Goal: Information Seeking & Learning: Learn about a topic

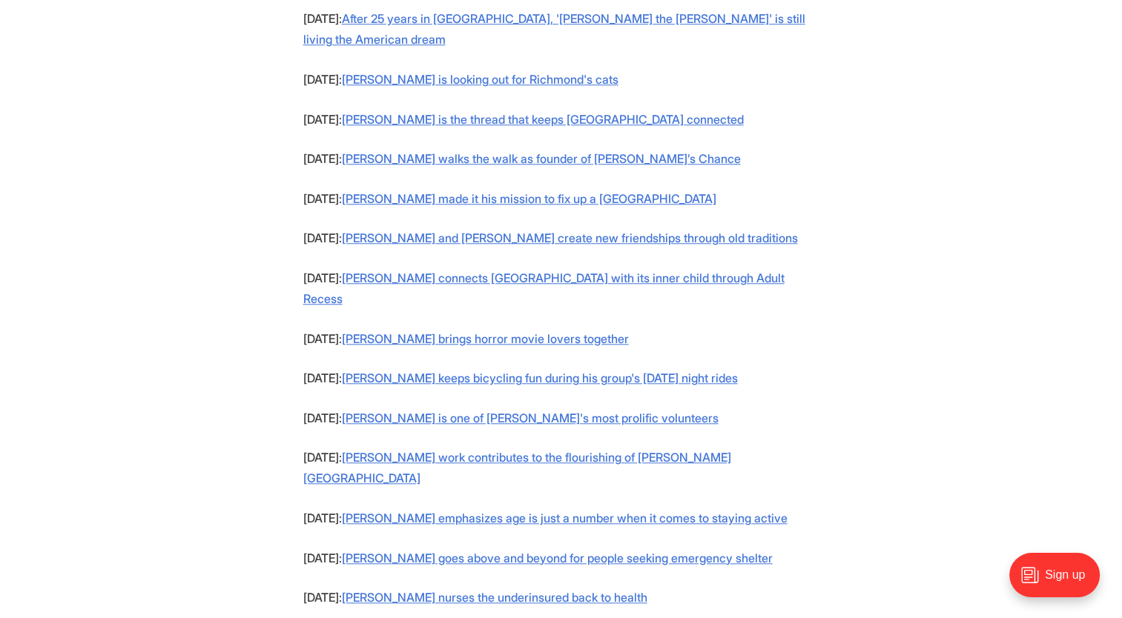
scroll to position [1331, 0]
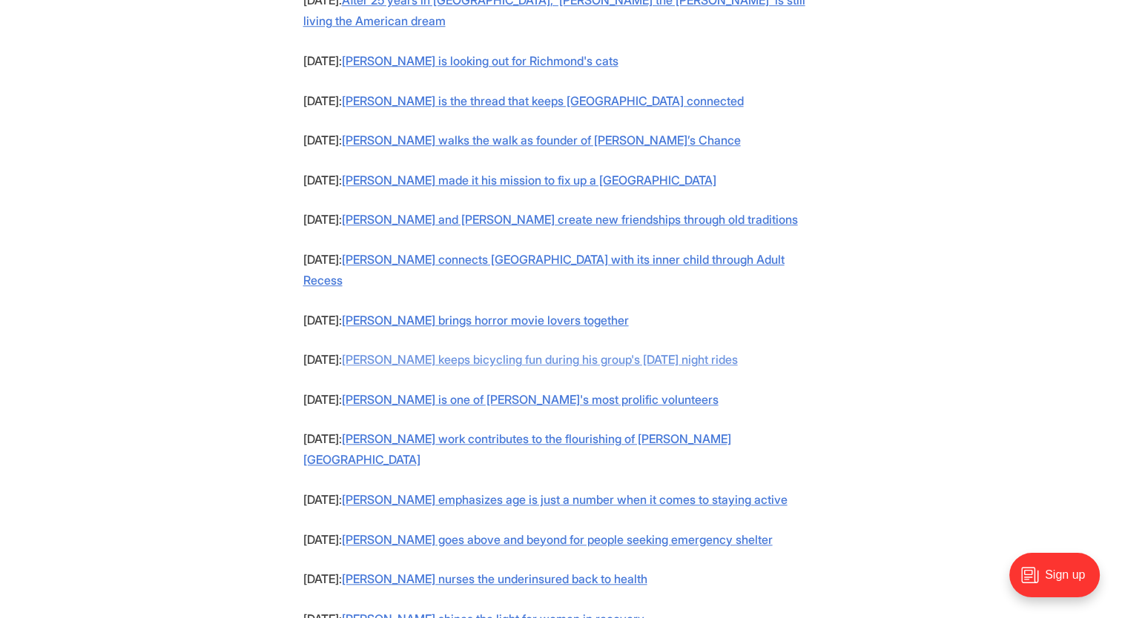
click at [712, 352] on link "Keith Ramsey keeps bicycling fun during his group's Monday night rides" at bounding box center [540, 359] width 396 height 15
click at [545, 352] on link "Keith Ramsey keeps bicycling fun during his group's Monday night rides" at bounding box center [540, 359] width 396 height 15
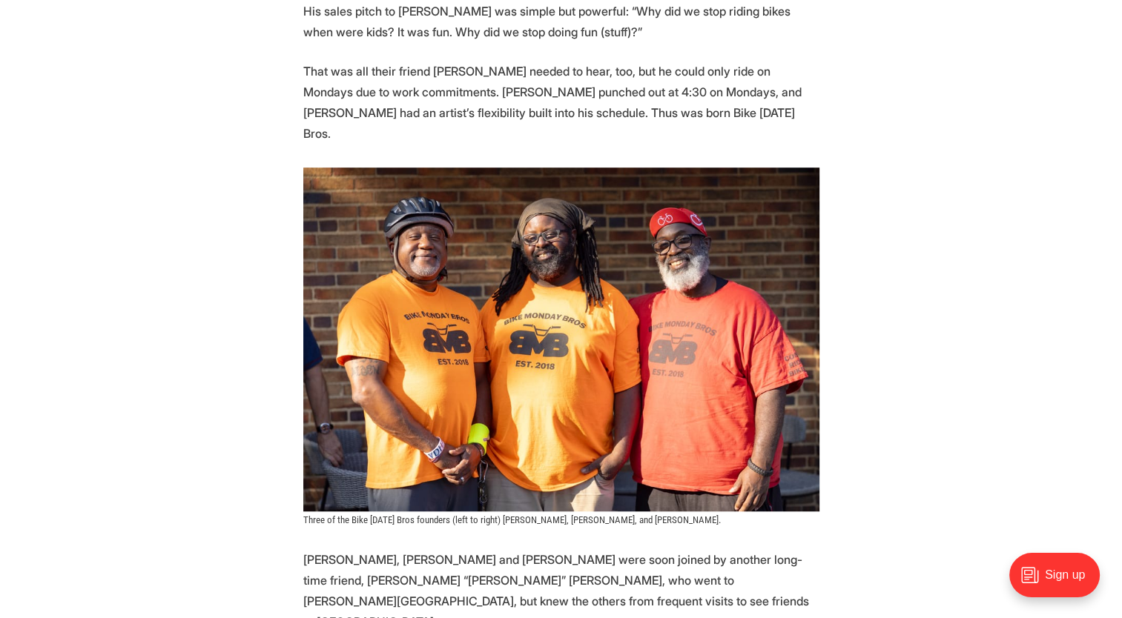
scroll to position [1084, 0]
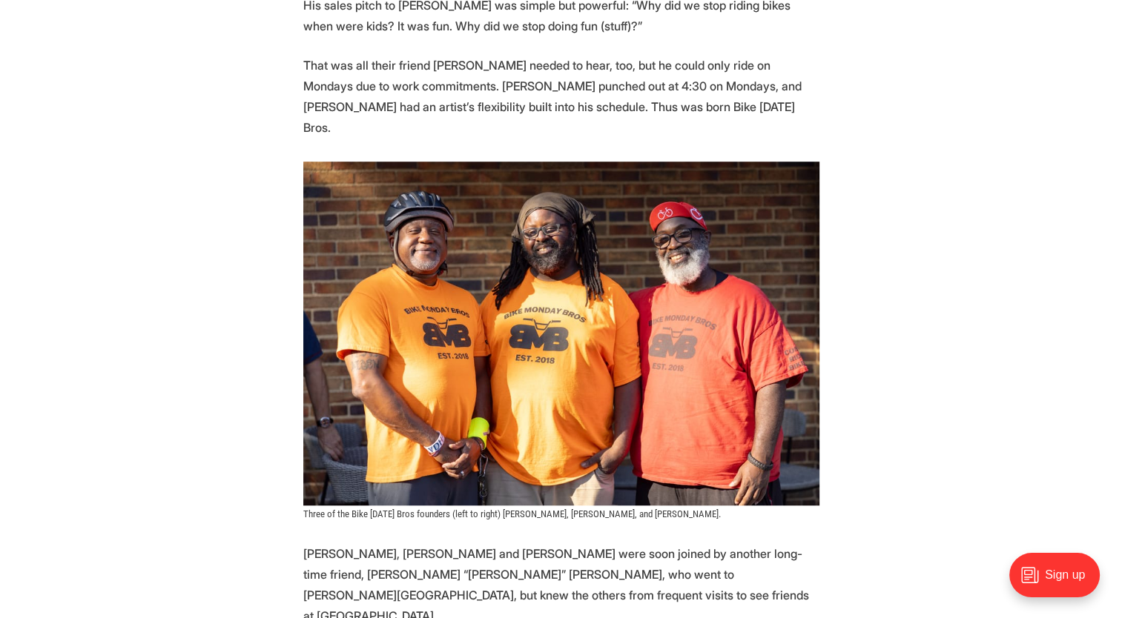
click at [621, 183] on img at bounding box center [561, 334] width 516 height 344
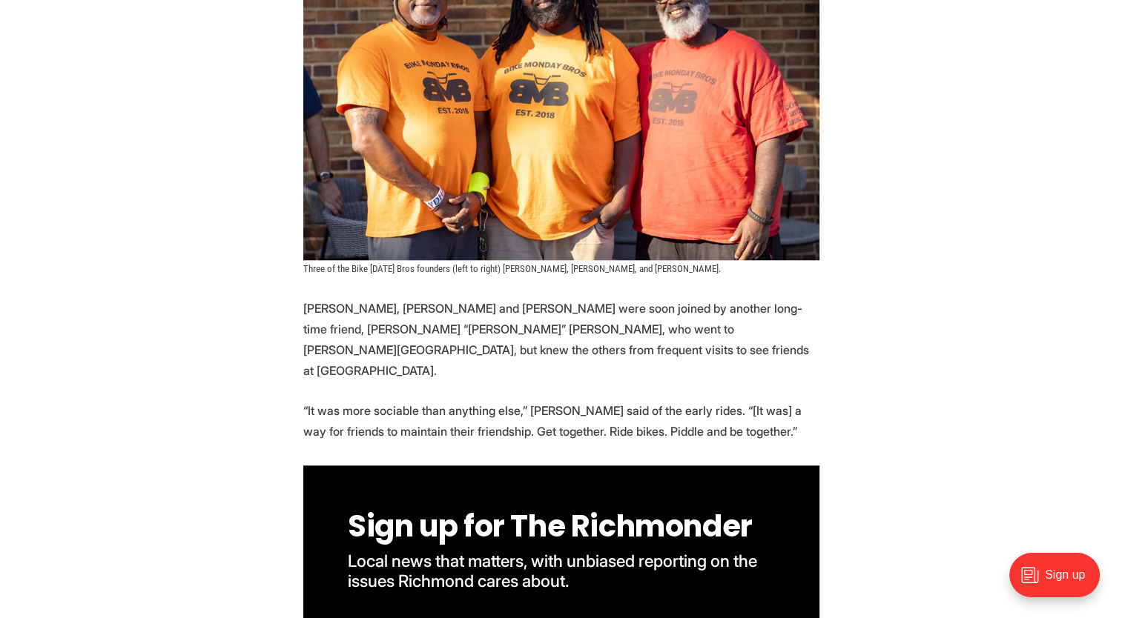
scroll to position [1342, 0]
